Goal: Task Accomplishment & Management: Use online tool/utility

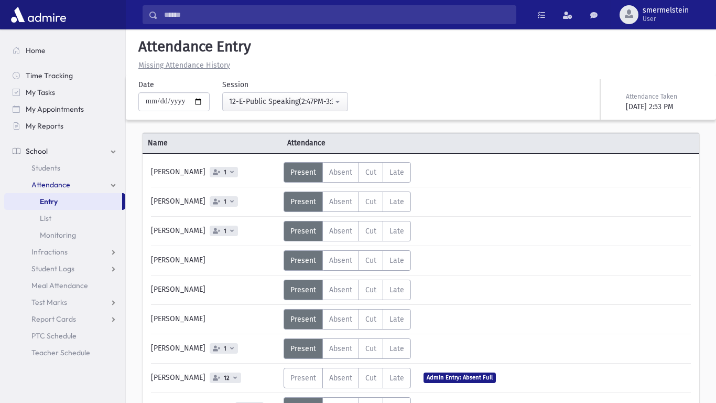
scroll to position [478, 0]
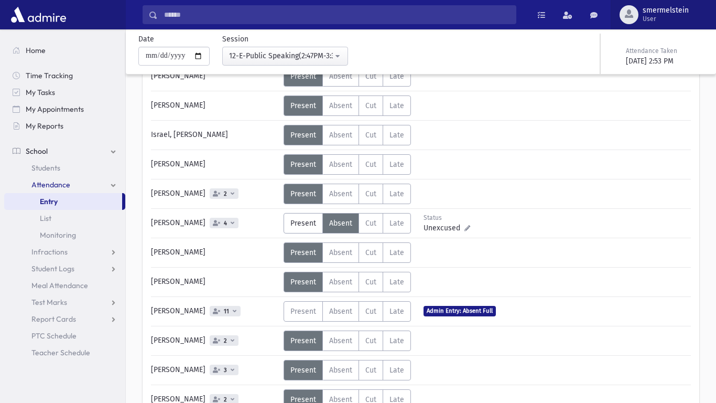
click at [685, 9] on span "smermelstein" at bounding box center [666, 10] width 46 height 8
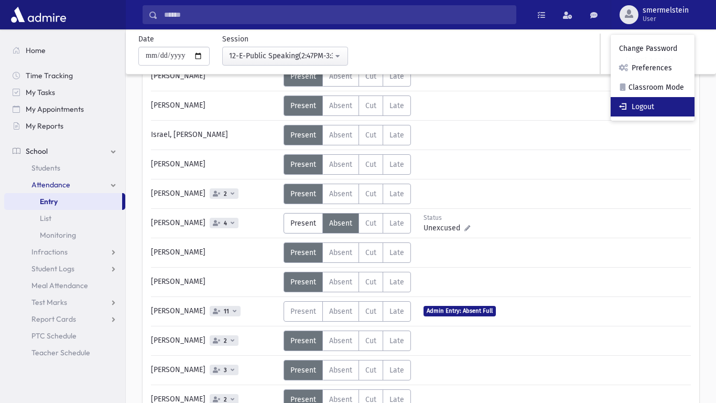
click at [656, 103] on link "Logout" at bounding box center [653, 106] width 84 height 19
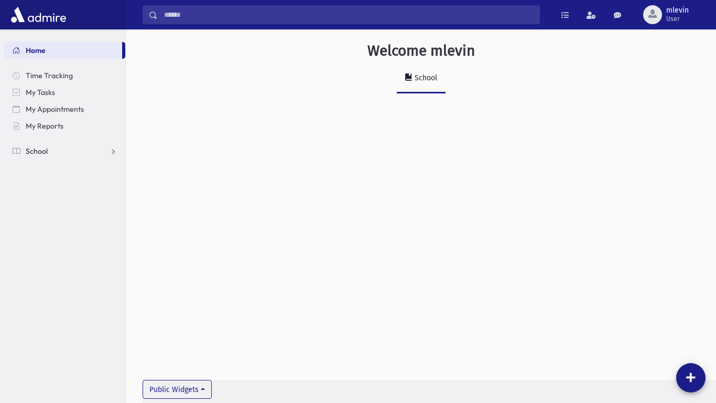
click at [49, 147] on link "School" at bounding box center [64, 151] width 121 height 17
click at [56, 187] on span "Attendance" at bounding box center [50, 184] width 39 height 9
click at [59, 200] on link "Entry" at bounding box center [64, 201] width 121 height 17
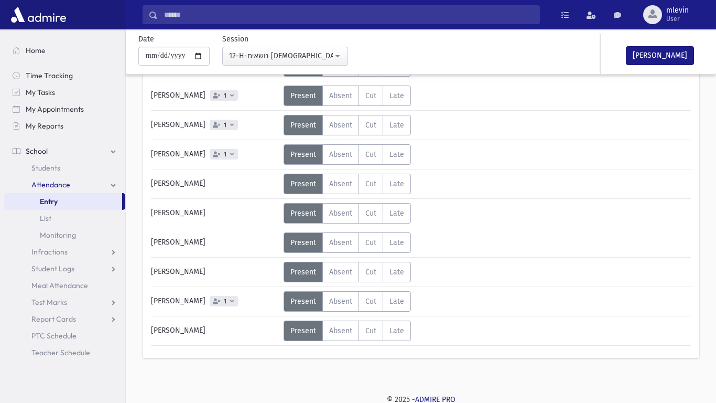
scroll to position [724, 0]
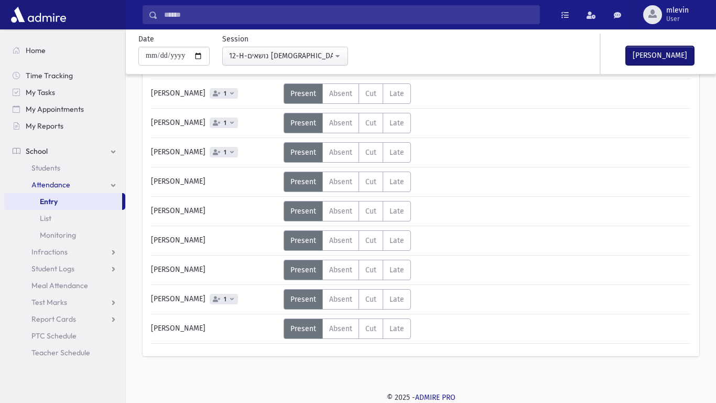
click at [648, 59] on button "[PERSON_NAME]" at bounding box center [660, 55] width 68 height 19
